Goal: Browse casually

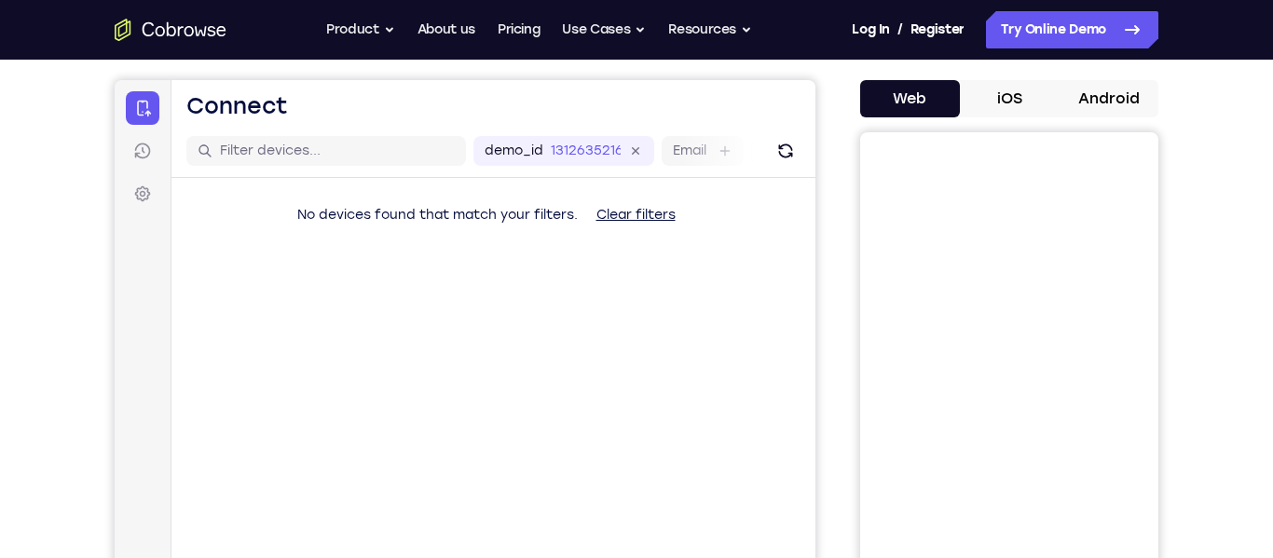
scroll to position [158, 0]
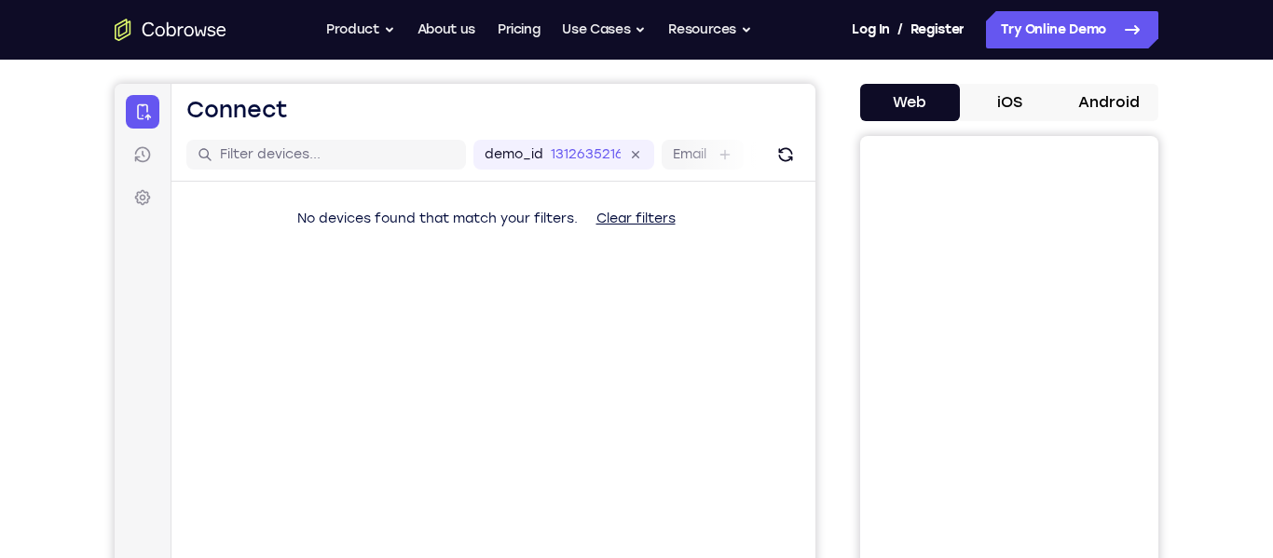
click at [1100, 107] on button "Android" at bounding box center [1109, 102] width 100 height 37
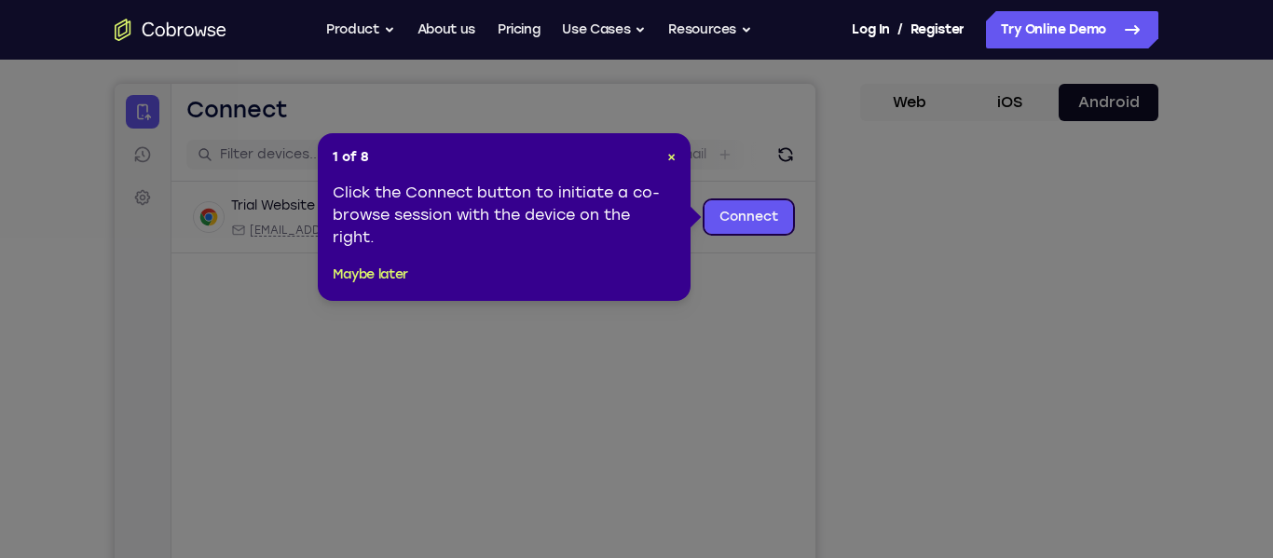
click at [1033, 339] on icon at bounding box center [636, 279] width 1273 height 558
click at [673, 151] on span "×" at bounding box center [671, 157] width 8 height 16
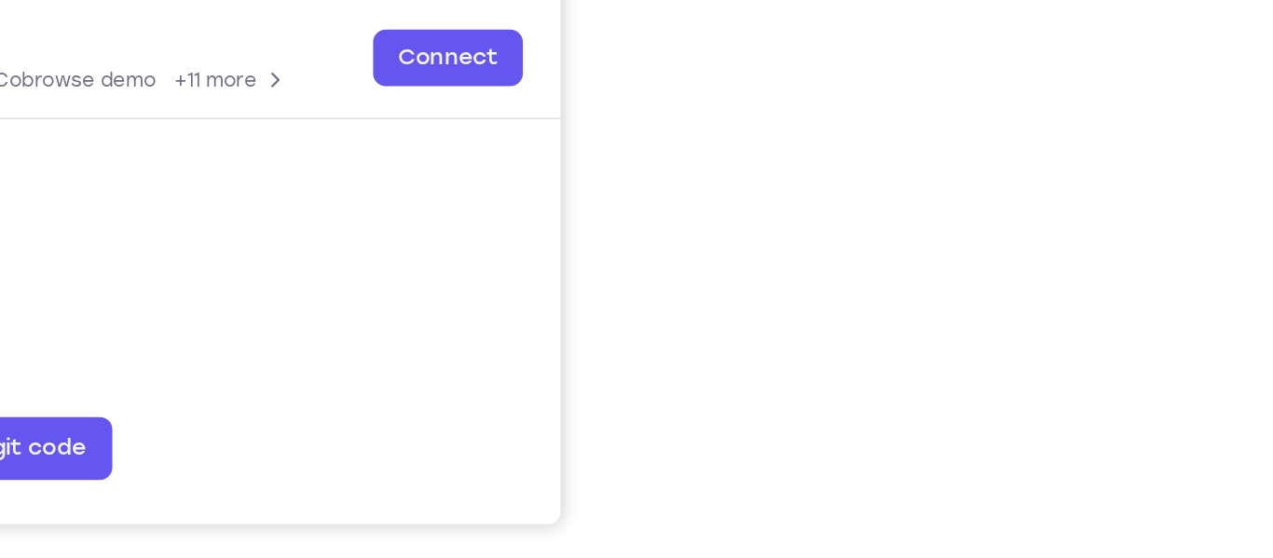
scroll to position [336, 0]
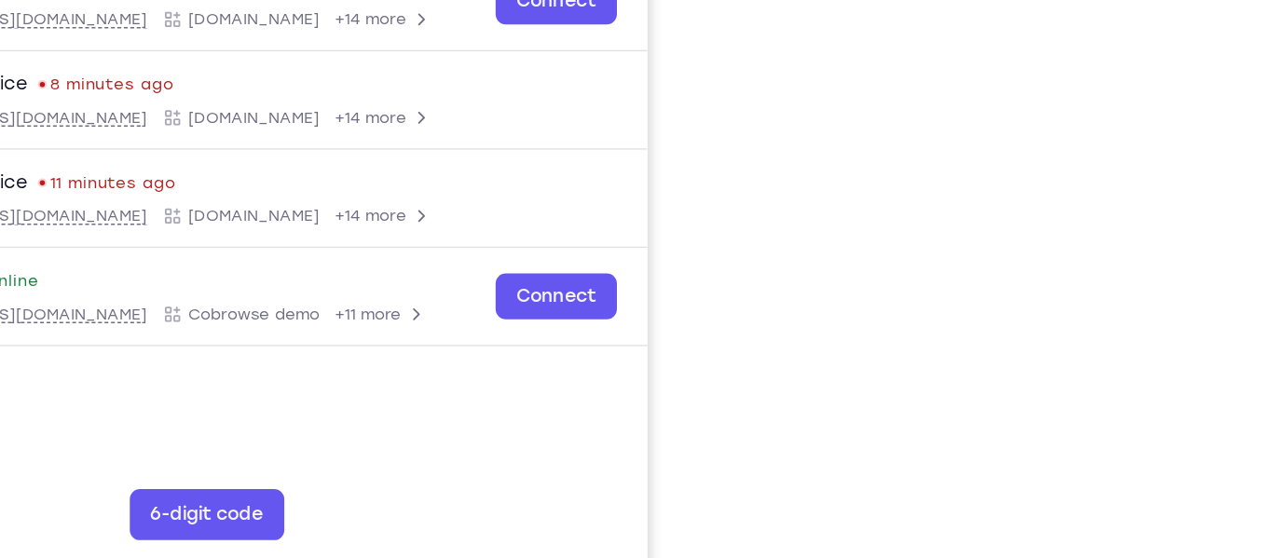
click at [861, 500] on div at bounding box center [1009, 246] width 298 height 573
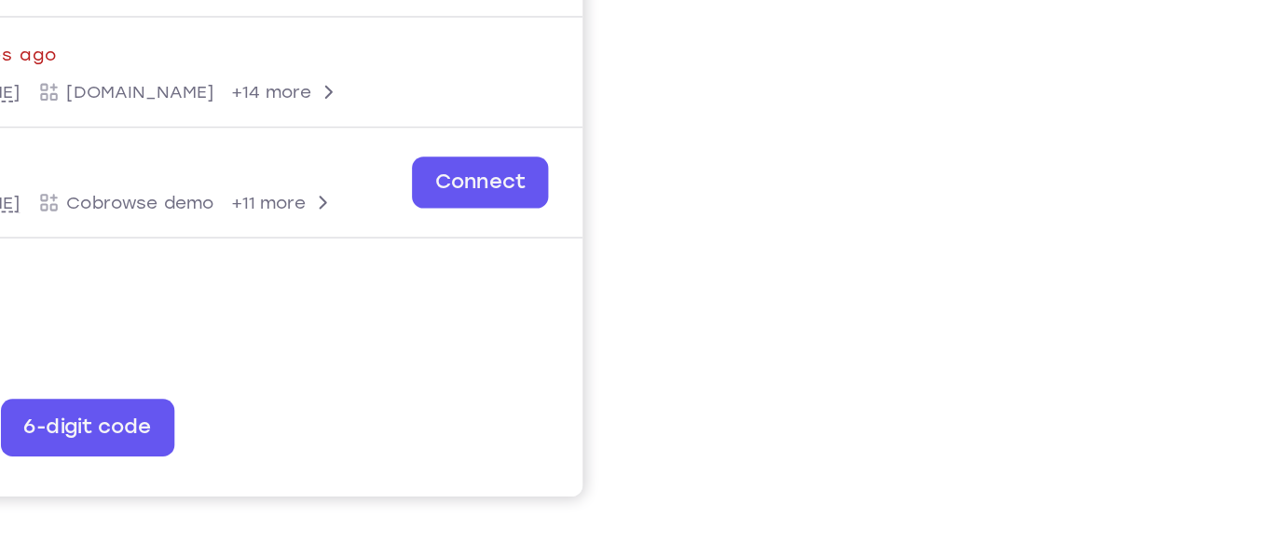
scroll to position [346, 0]
